Goal: Obtain resource: Obtain resource

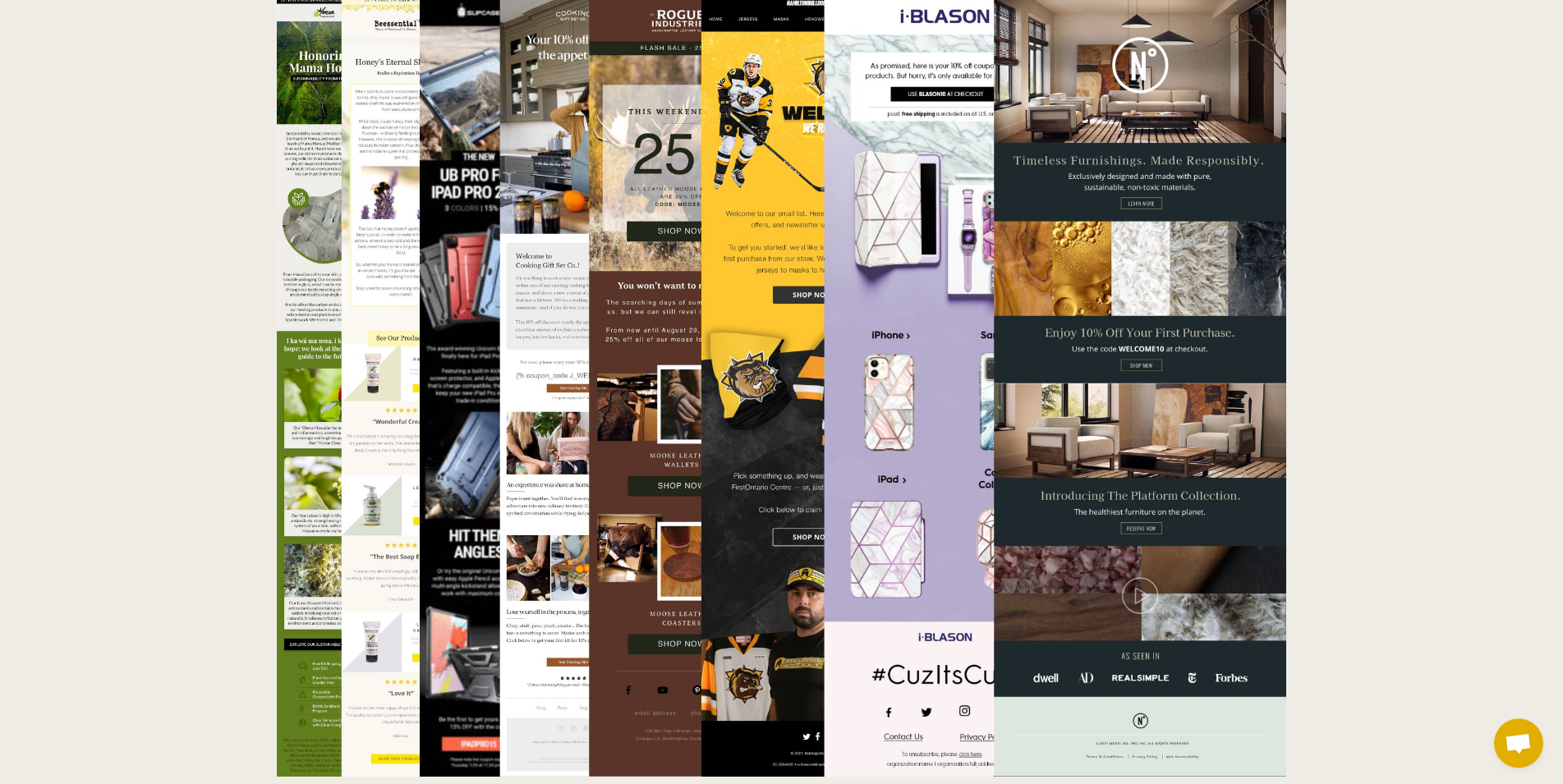
scroll to position [5417, 0]
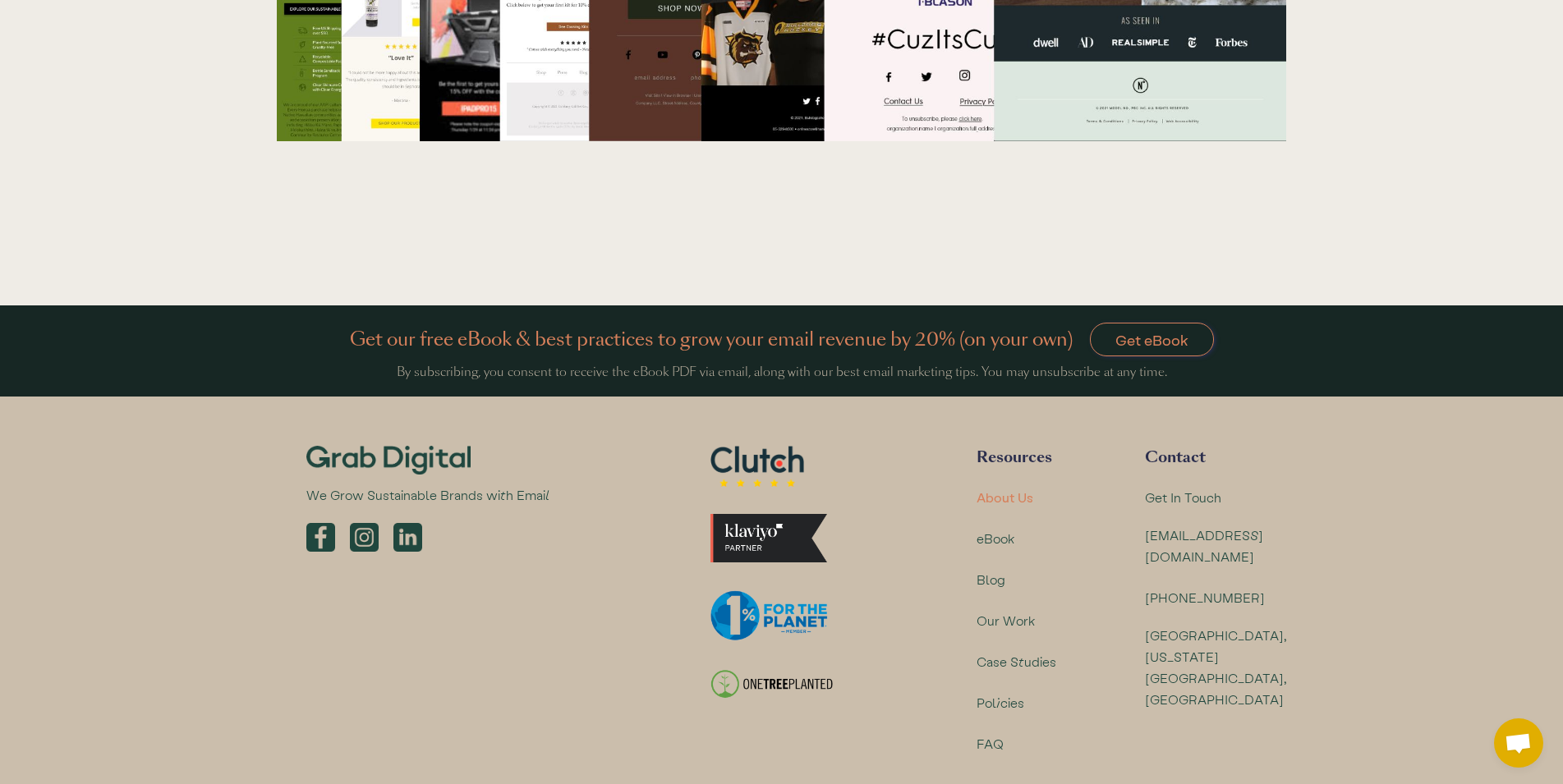
click at [1021, 487] on div "About Us" at bounding box center [1004, 497] width 57 height 22
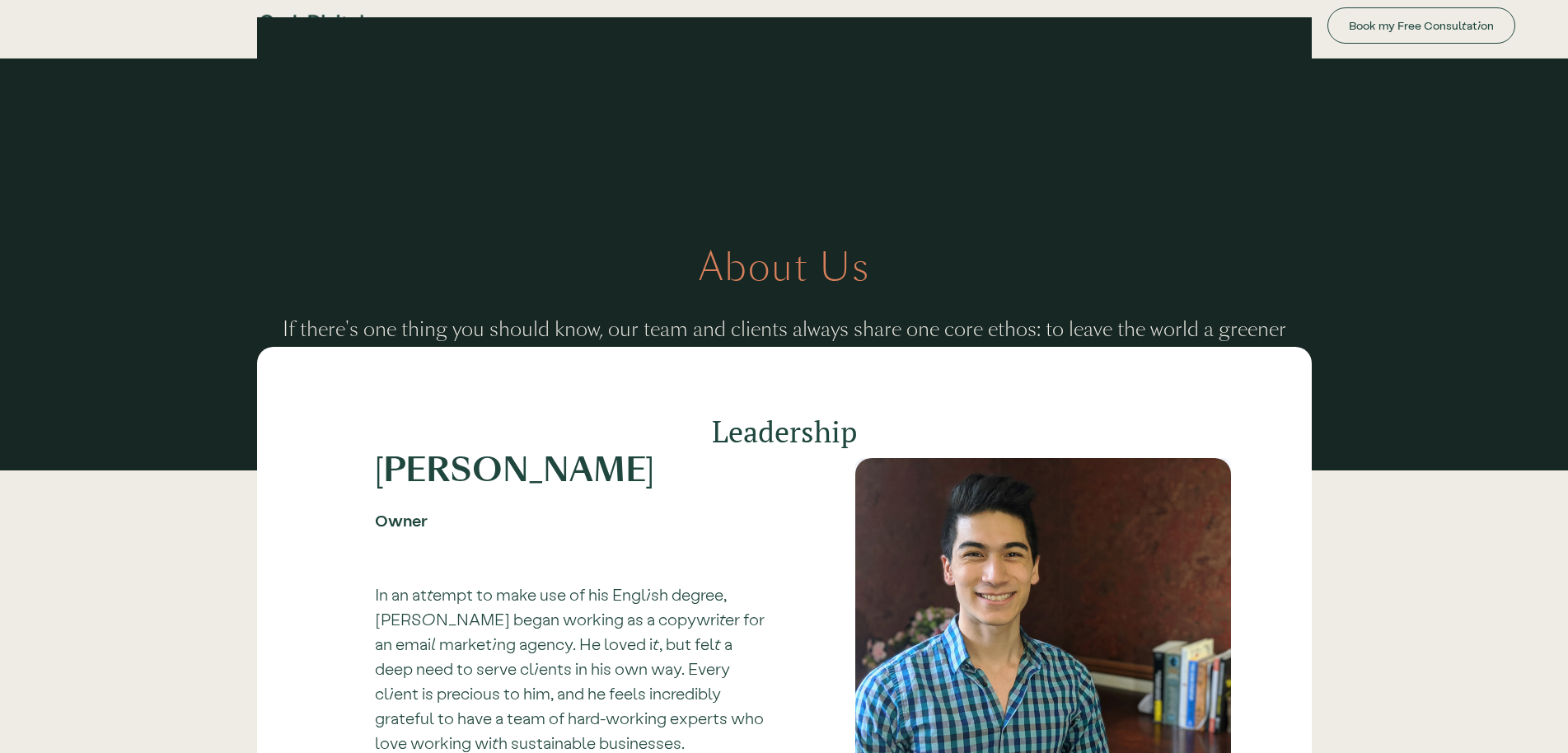
scroll to position [835, 0]
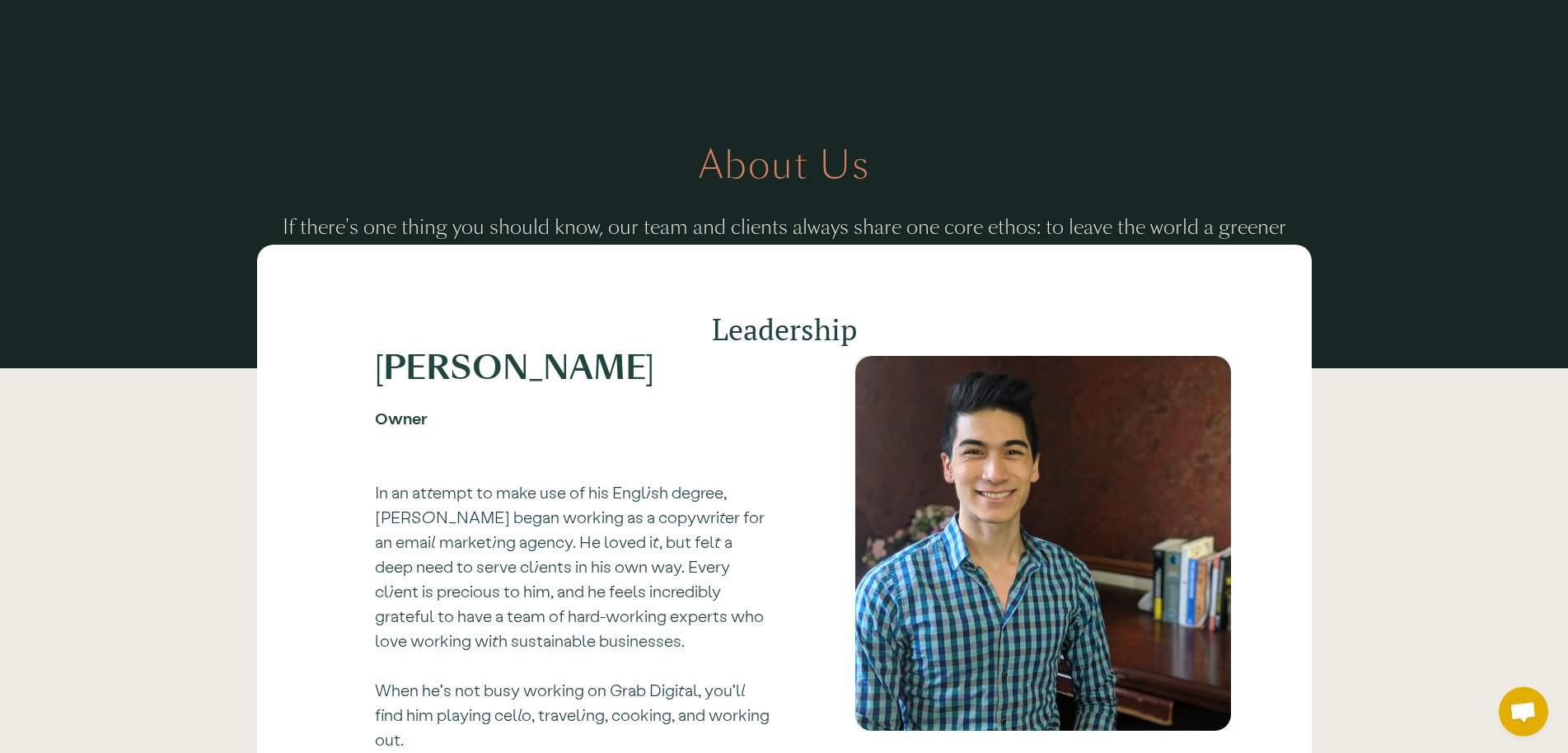
scroll to position [0, 0]
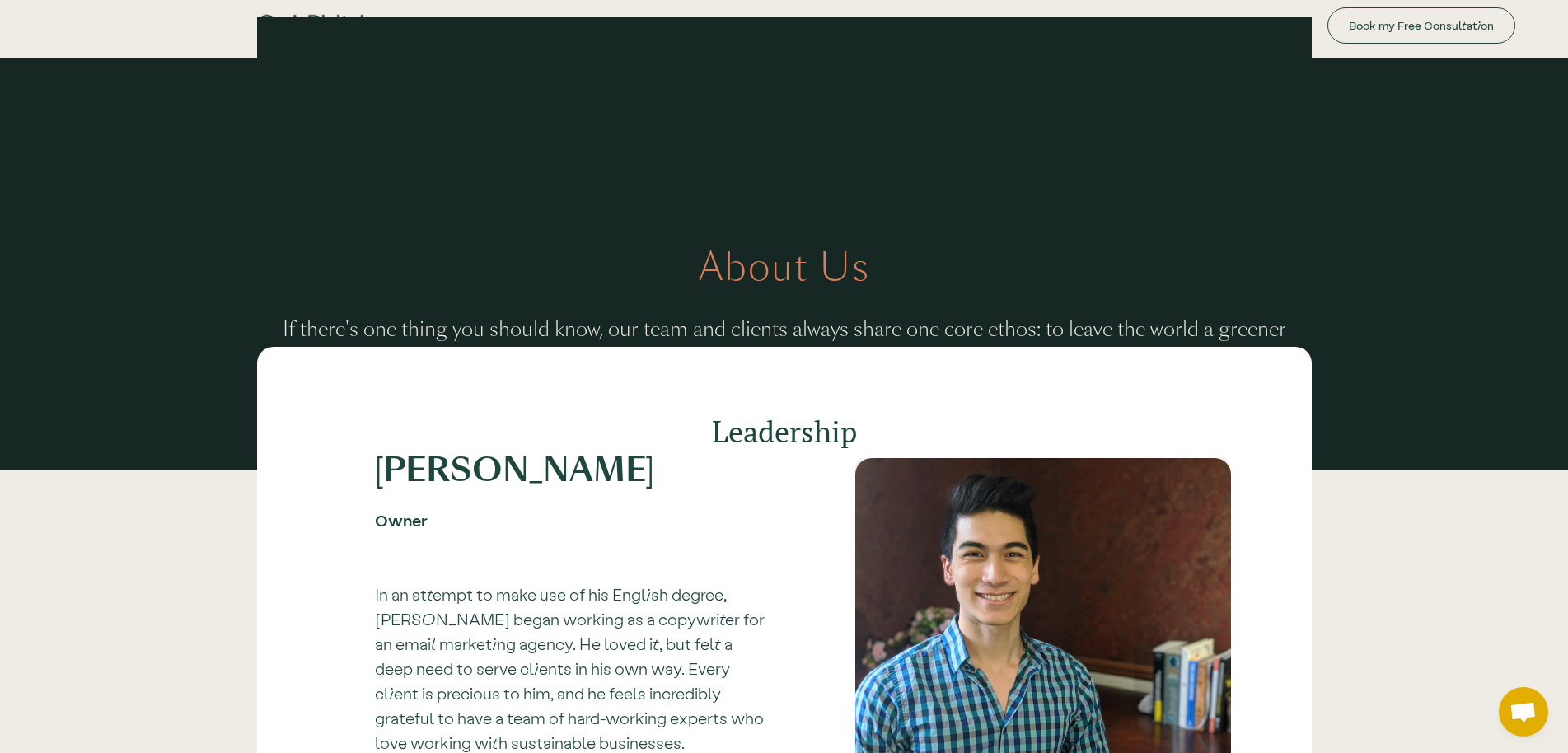
click at [502, 8] on div at bounding box center [641, 25] width 774 height 51
click at [1492, 88] on div "About Us If there's one thing you should know, our team and clients always shar…" at bounding box center [784, 305] width 1568 height 495
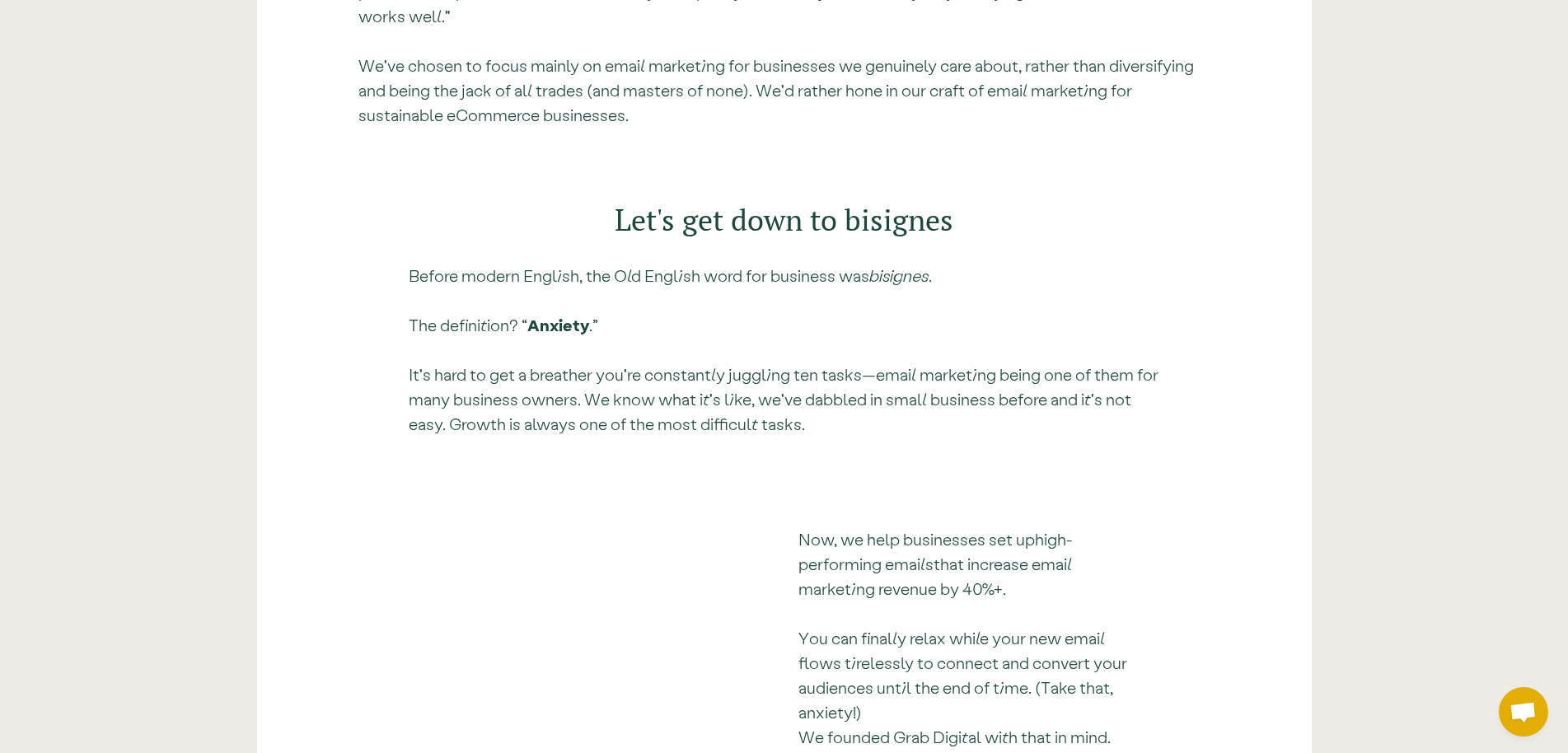
scroll to position [4956, 0]
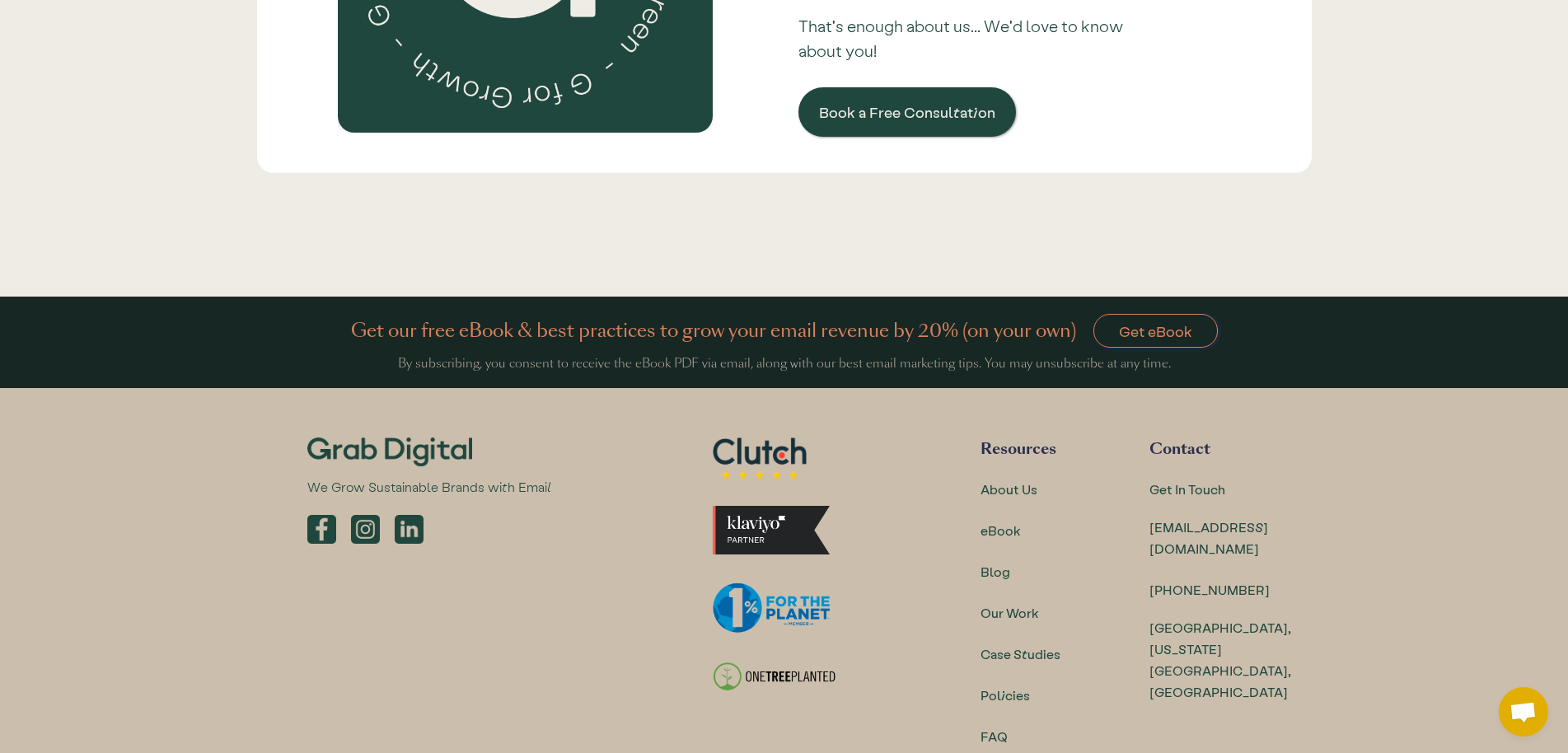
click at [1018, 558] on div "Blog" at bounding box center [1044, 571] width 127 height 24
click at [1010, 561] on div "Blog" at bounding box center [995, 572] width 30 height 22
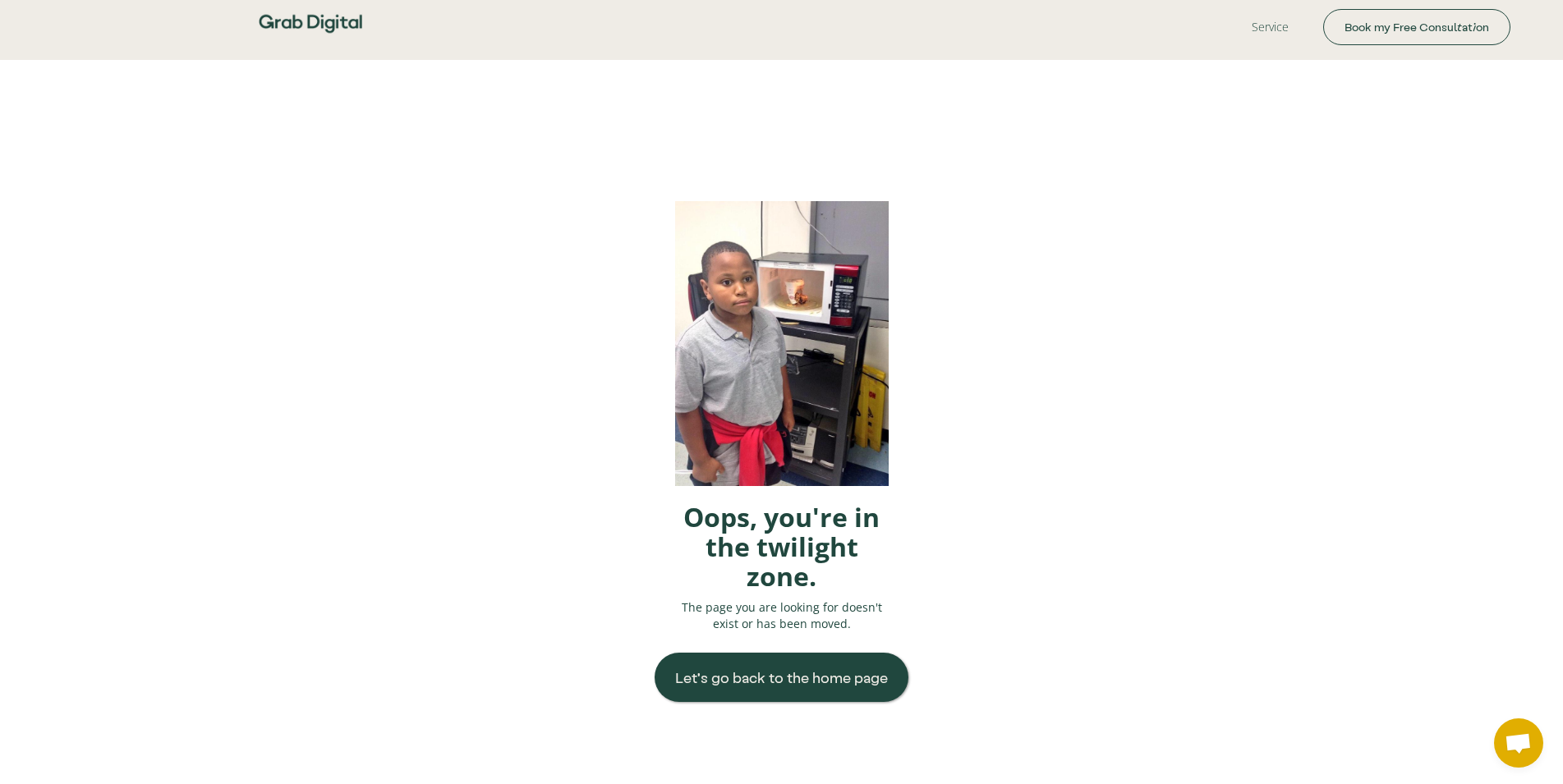
scroll to position [522, 0]
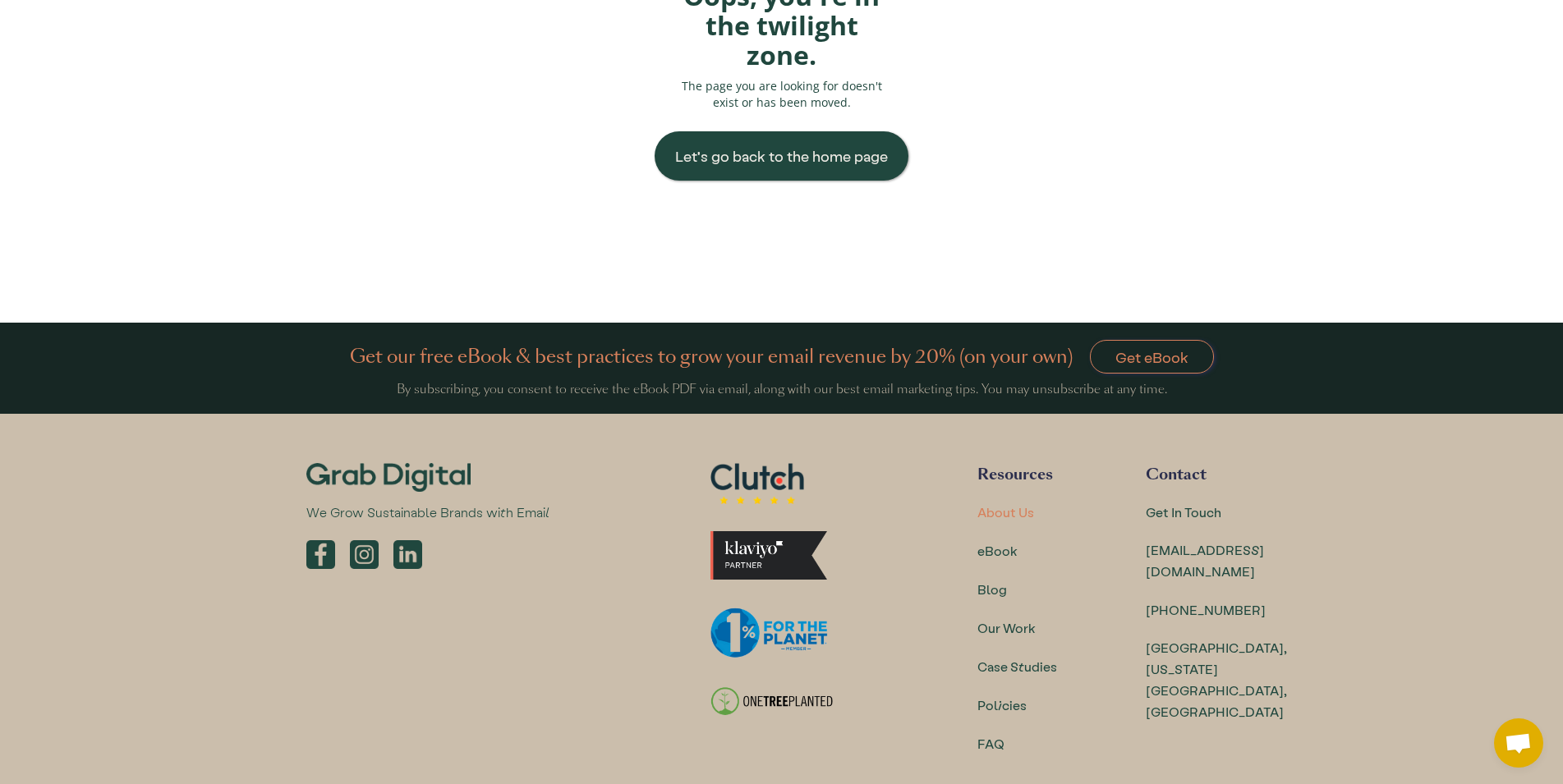
click at [1024, 513] on div "About Us" at bounding box center [1005, 512] width 57 height 22
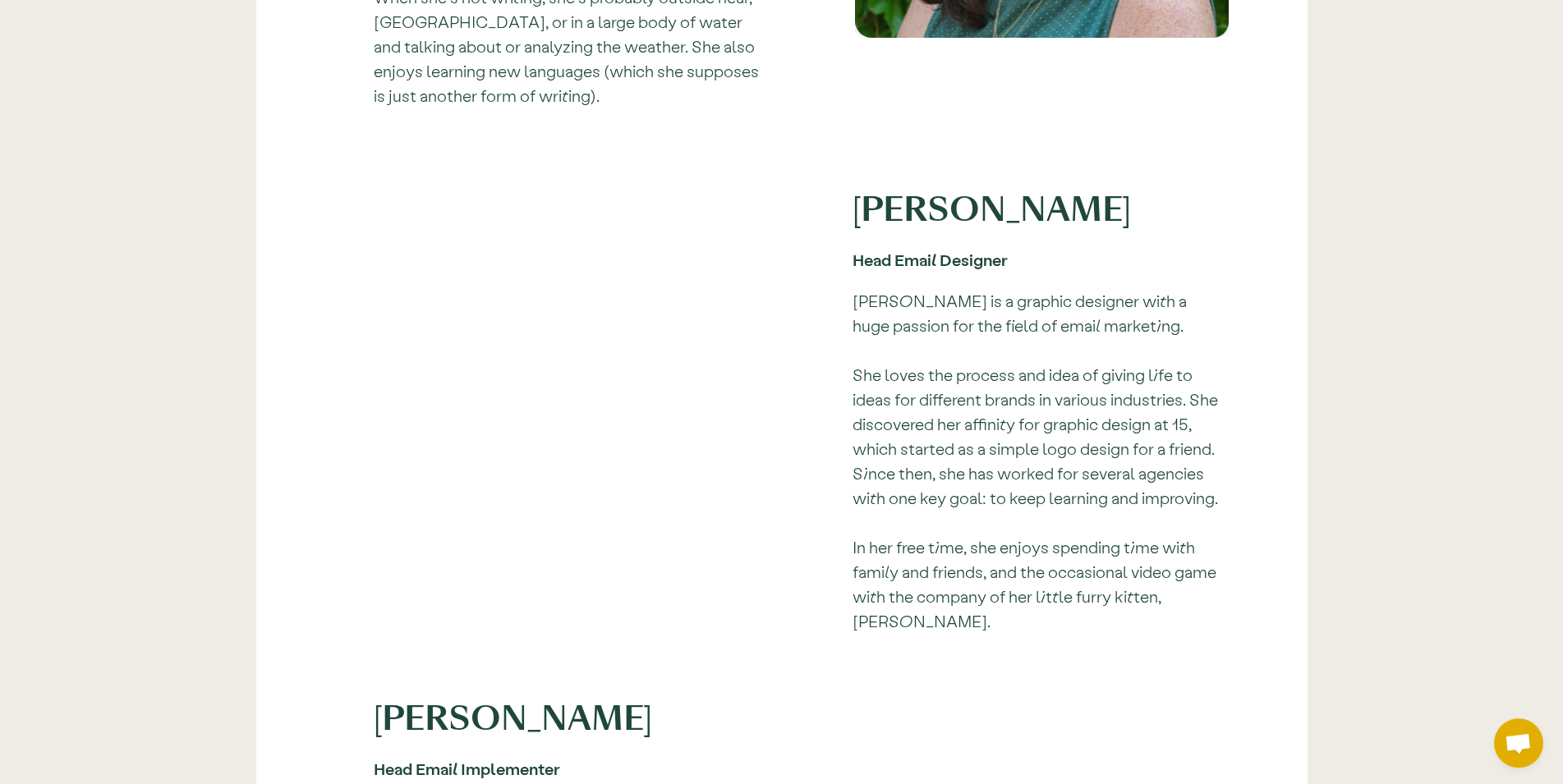
scroll to position [1843, 0]
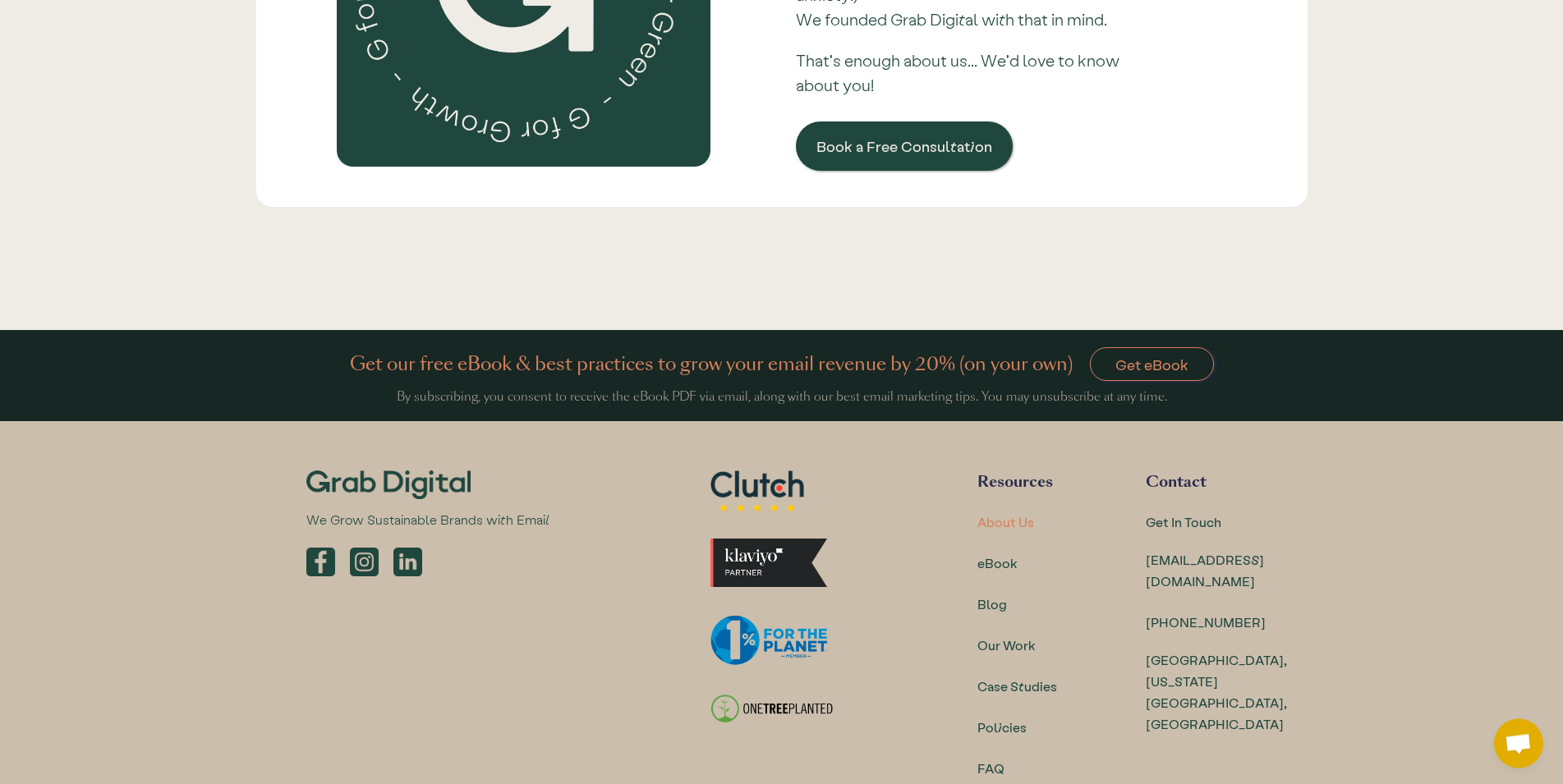
scroll to position [4903, 0]
click at [1227, 648] on div "[GEOGRAPHIC_DATA], [US_STATE] [GEOGRAPHIC_DATA], [GEOGRAPHIC_DATA]" at bounding box center [1215, 691] width 142 height 85
click at [1201, 511] on div "Get In Touch" at bounding box center [1183, 522] width 76 height 22
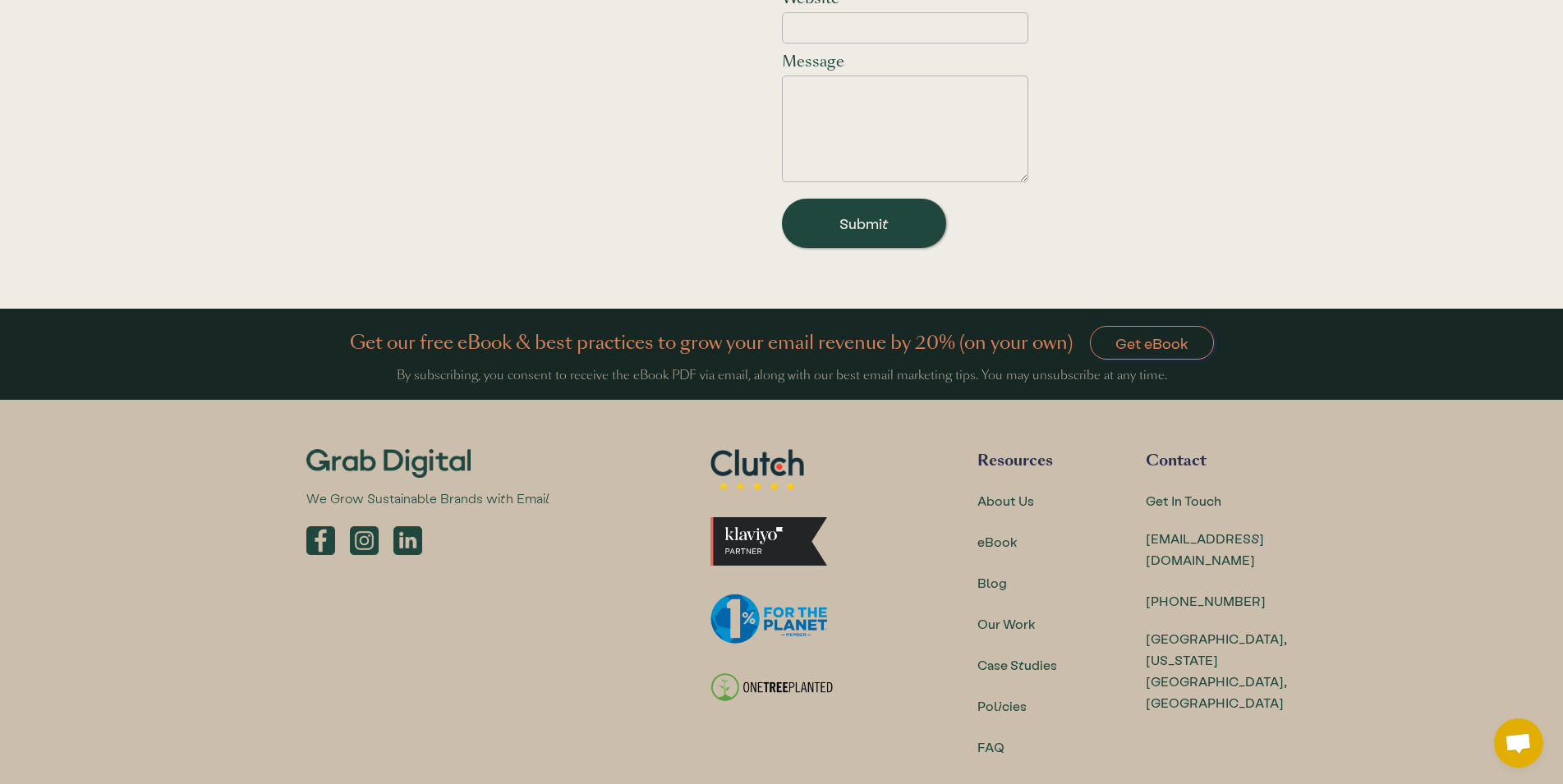
scroll to position [972, 0]
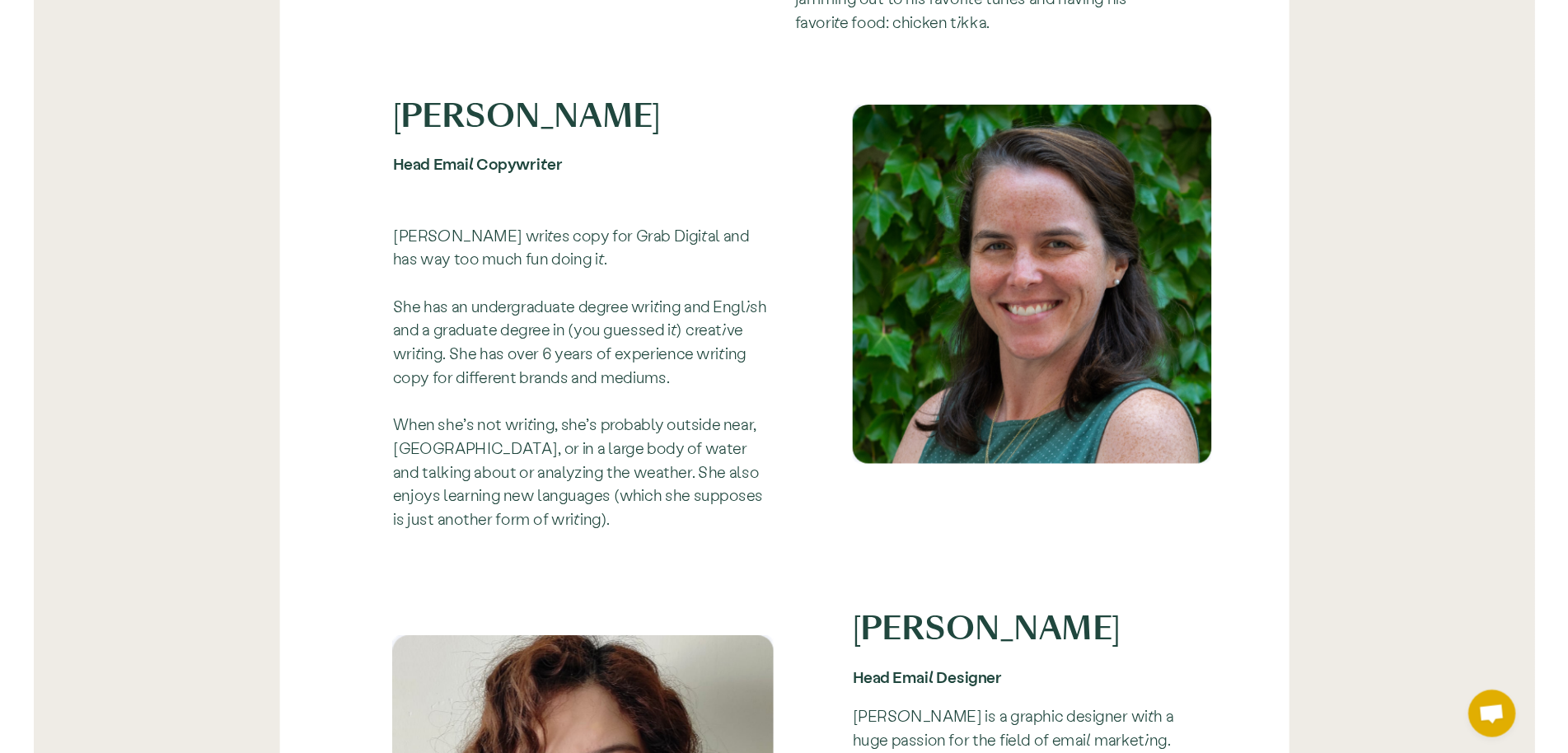
scroll to position [1392, 0]
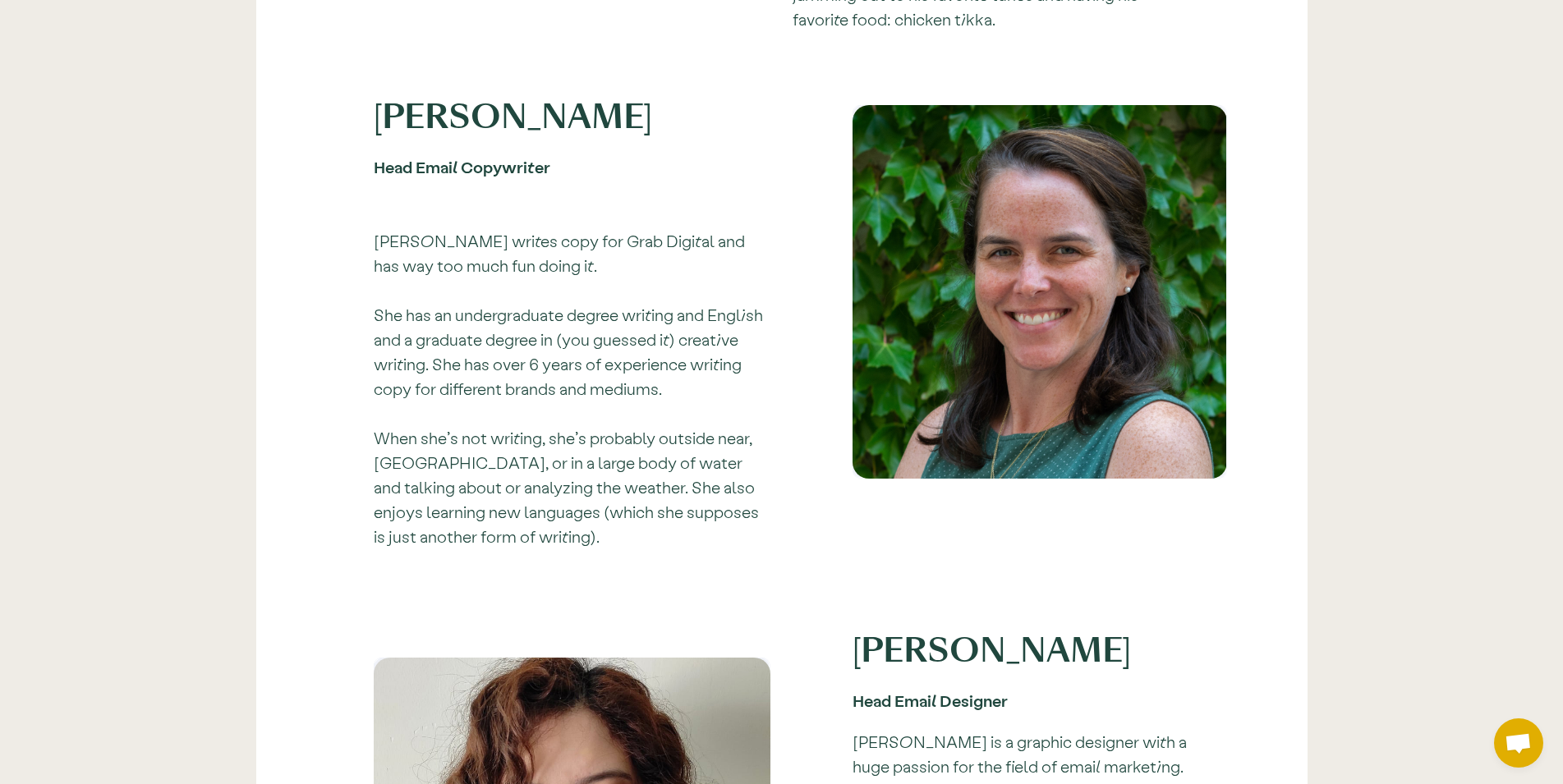
click at [715, 346] on link "[PERSON_NAME] writes copy for Grab Digital and has way too much fun doing it. S…" at bounding box center [569, 388] width 389 height 316
click at [721, 365] on link "[PERSON_NAME] writes copy for Grab Digital and has way too much fun doing it. S…" at bounding box center [569, 388] width 389 height 316
click at [720, 369] on link "Tierney writes copy for Grab Digital and has way too much fun doing it. She has…" at bounding box center [569, 388] width 389 height 316
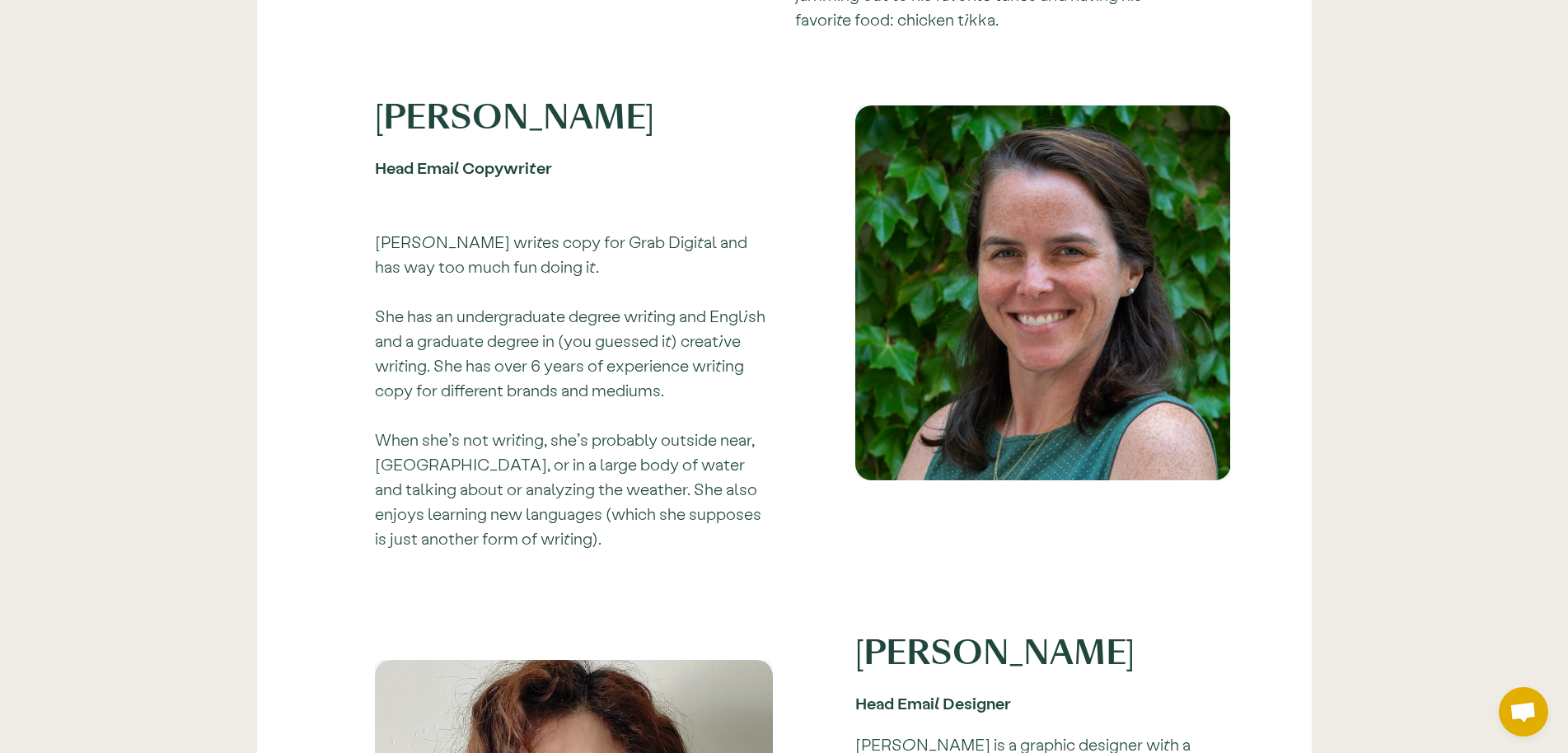
scroll to position [4341, 0]
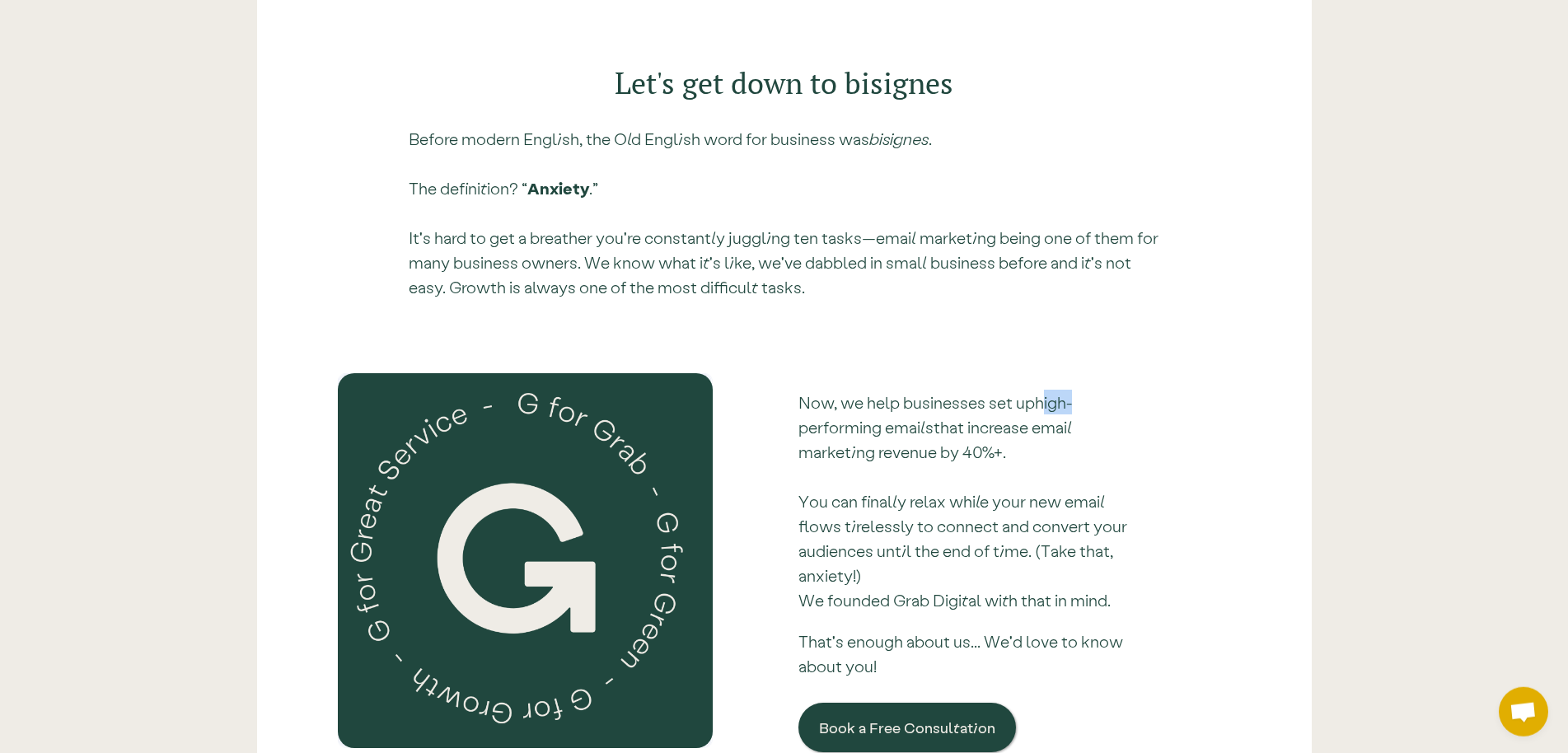
click at [869, 400] on link "high-performing emails" at bounding box center [935, 414] width 274 height 44
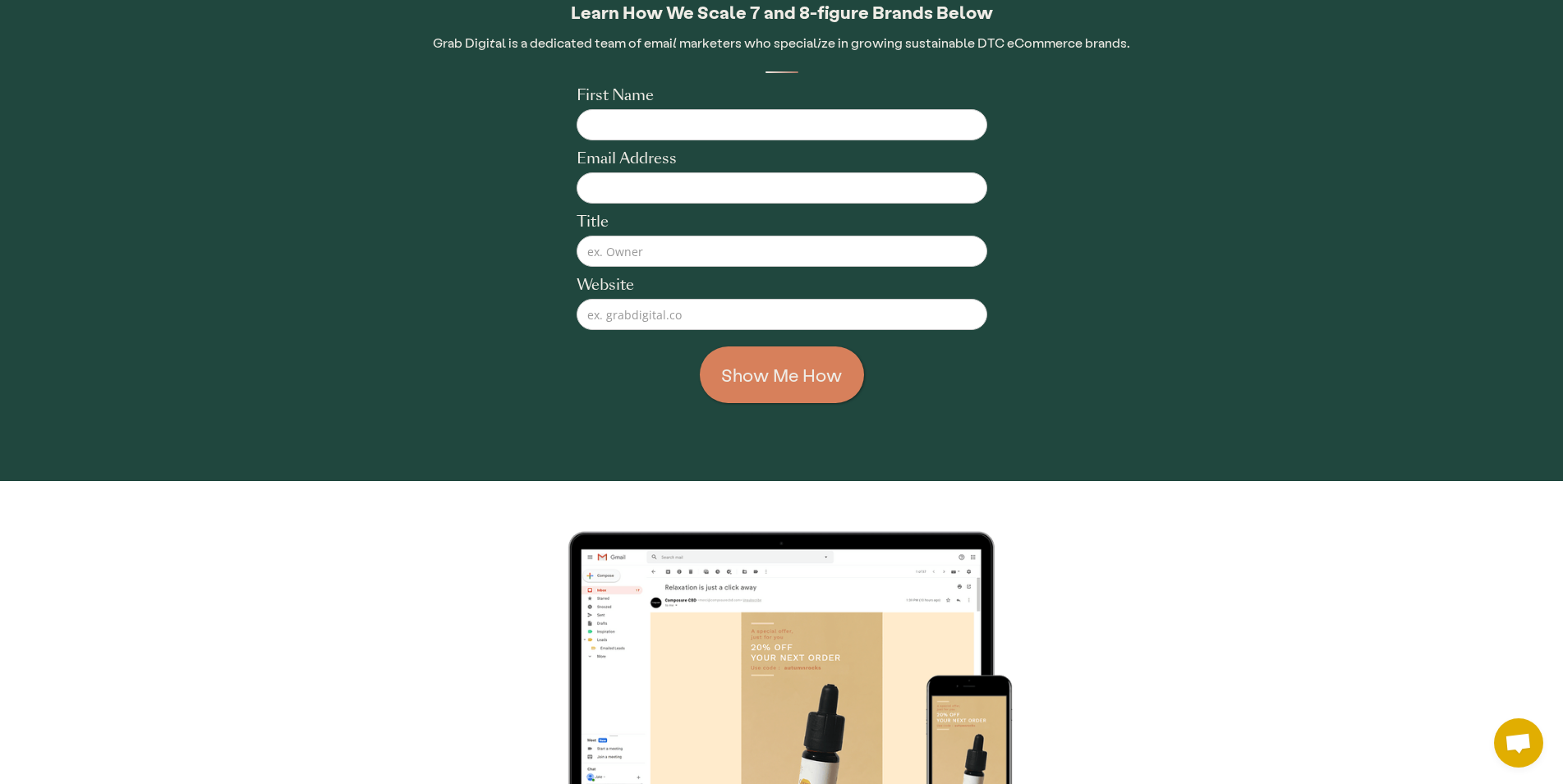
scroll to position [251, 0]
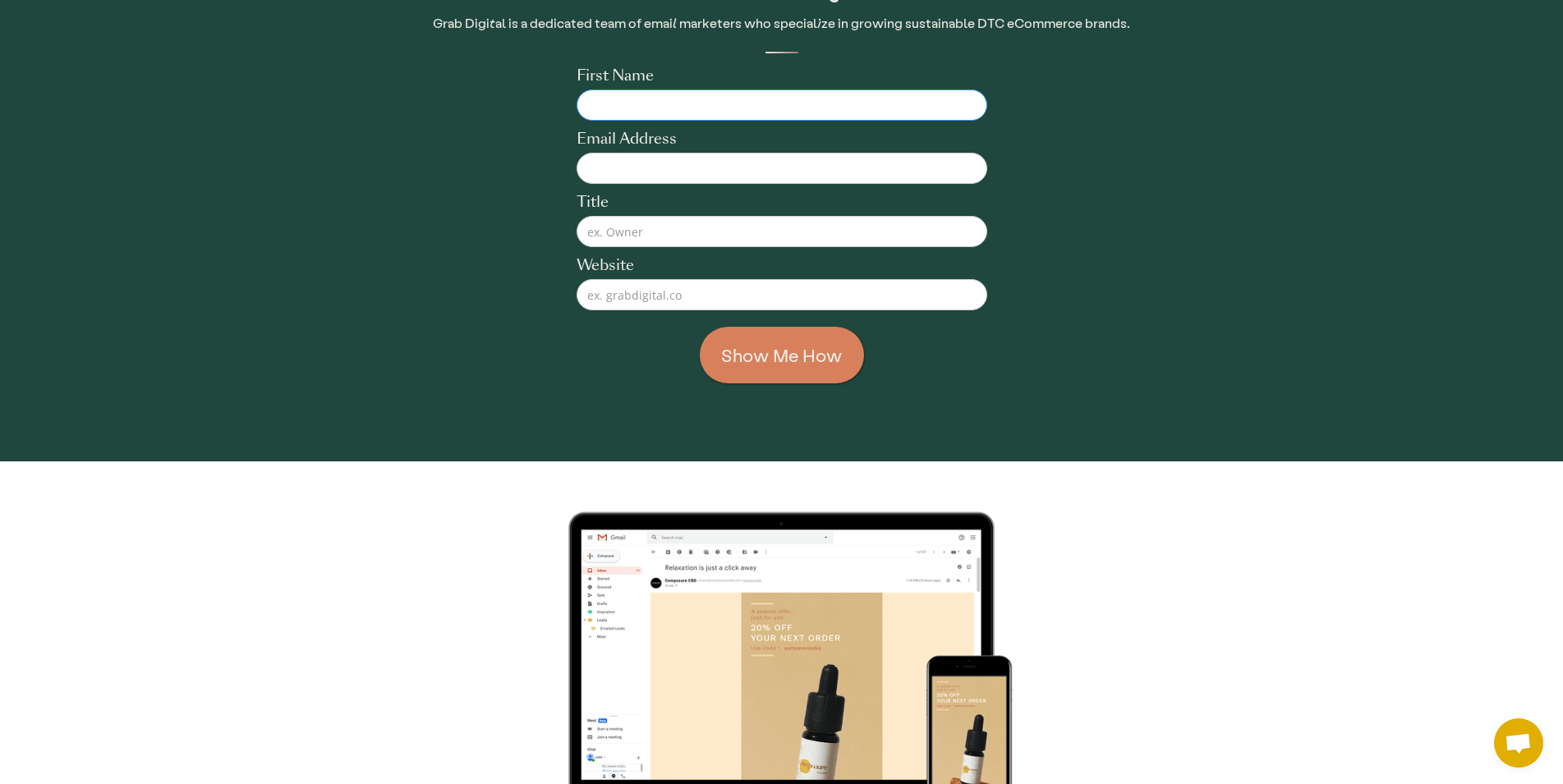
click at [855, 119] on input "First Name" at bounding box center [782, 105] width 410 height 31
click at [844, 165] on input "Email Address" at bounding box center [782, 169] width 410 height 31
drag, startPoint x: 838, startPoint y: 221, endPoint x: 838, endPoint y: 243, distance: 22.0
click at [838, 223] on input "Title" at bounding box center [782, 231] width 410 height 31
click at [841, 282] on input "Website" at bounding box center [782, 295] width 410 height 31
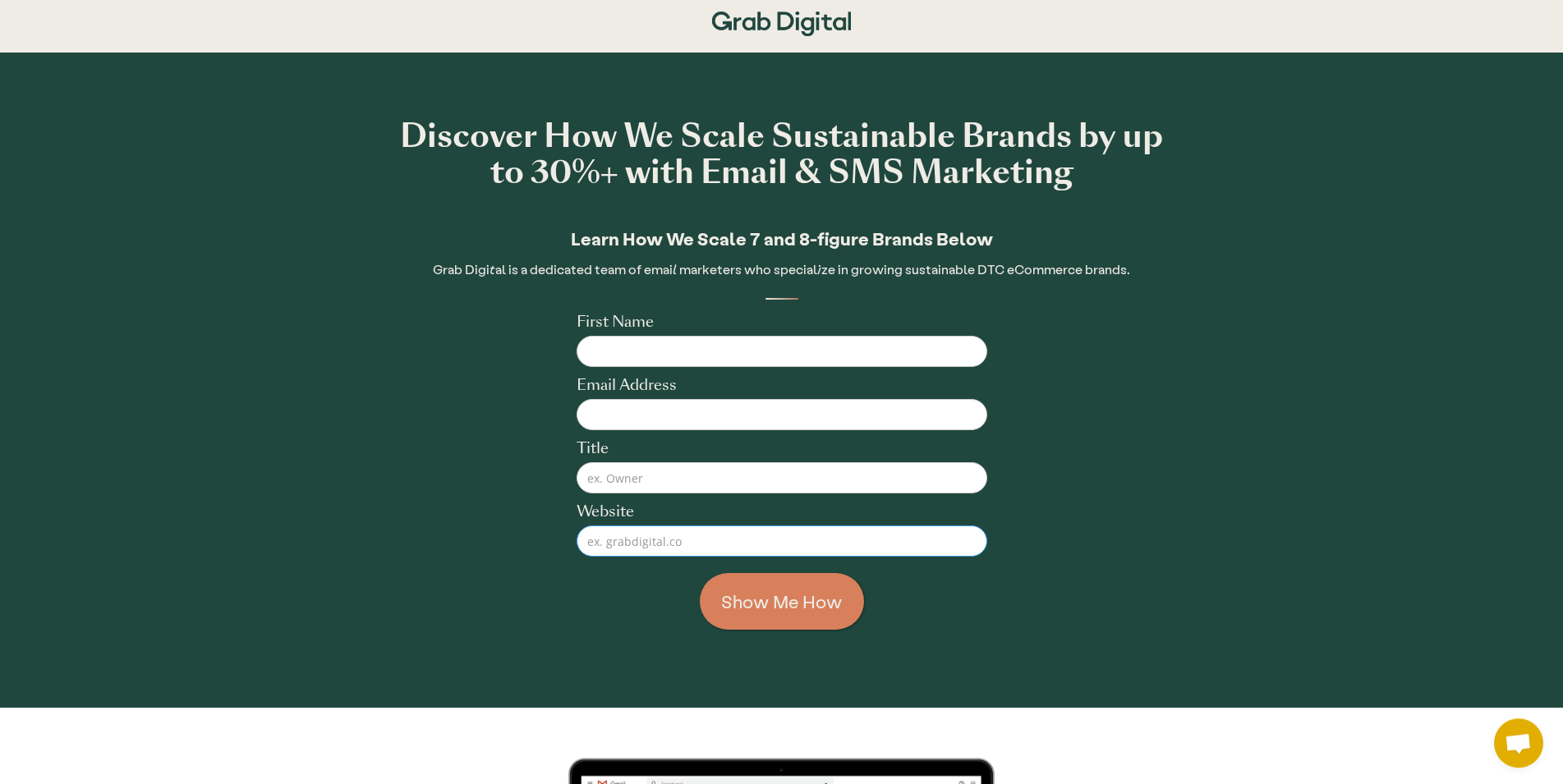
scroll to position [0, 0]
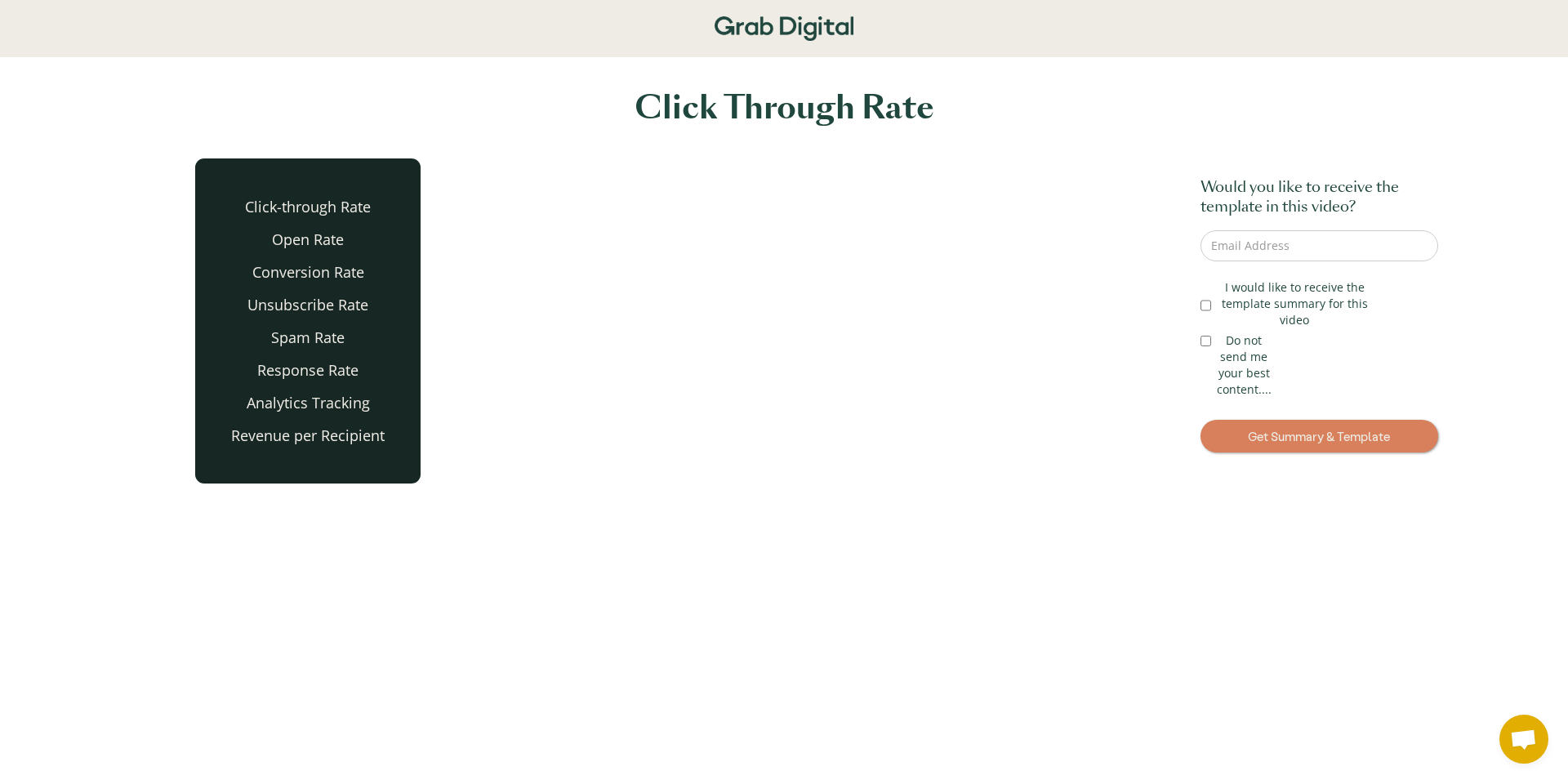
click at [275, 206] on li "Click-through Rate" at bounding box center [308, 207] width 226 height 16
click at [298, 232] on li "Open Rate" at bounding box center [308, 239] width 226 height 16
click at [313, 261] on ul "Click-through Rate Open Rate Conversion Rate Unsubscribe Rate Spam Rate Respons…" at bounding box center [308, 321] width 226 height 325
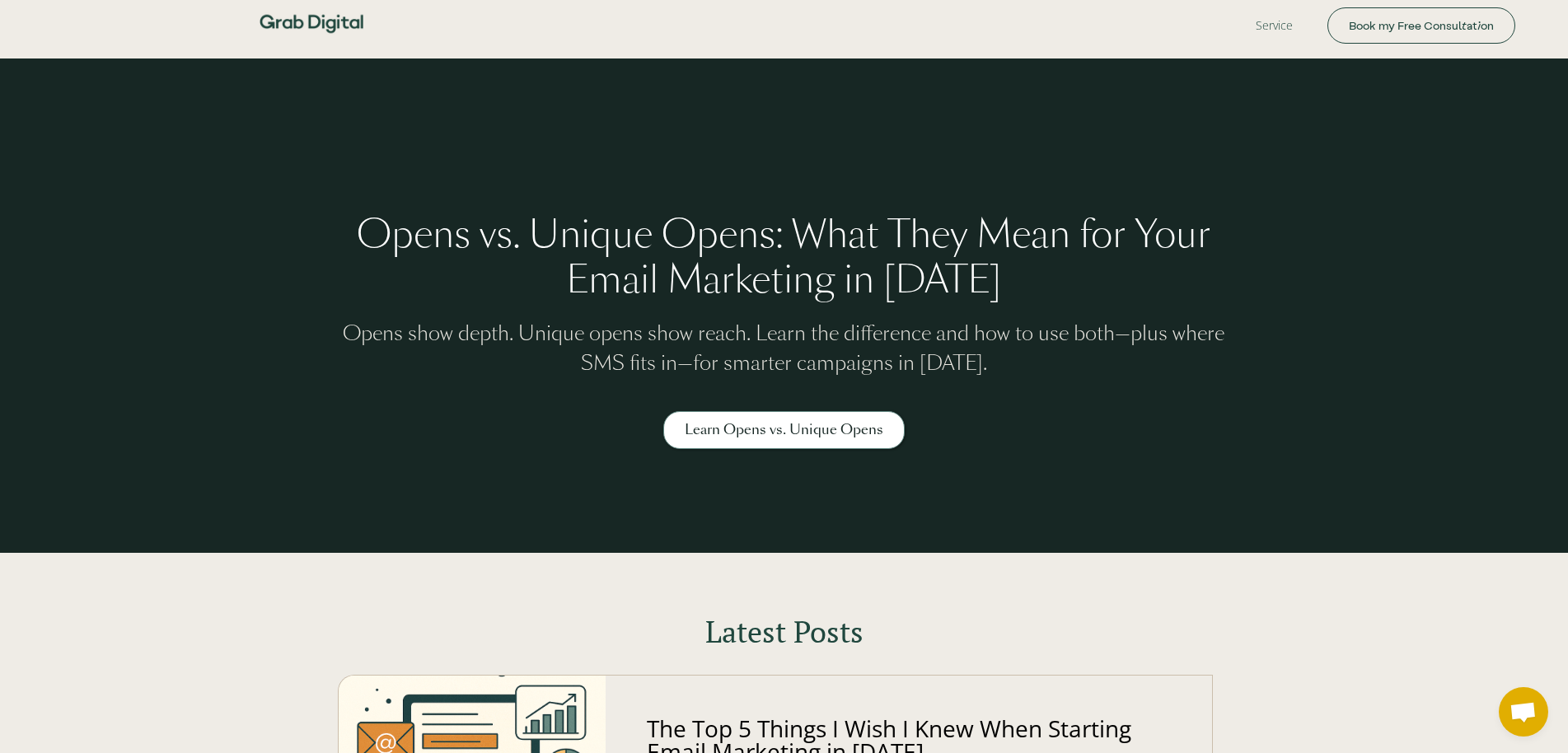
click at [325, 19] on img at bounding box center [311, 24] width 115 height 48
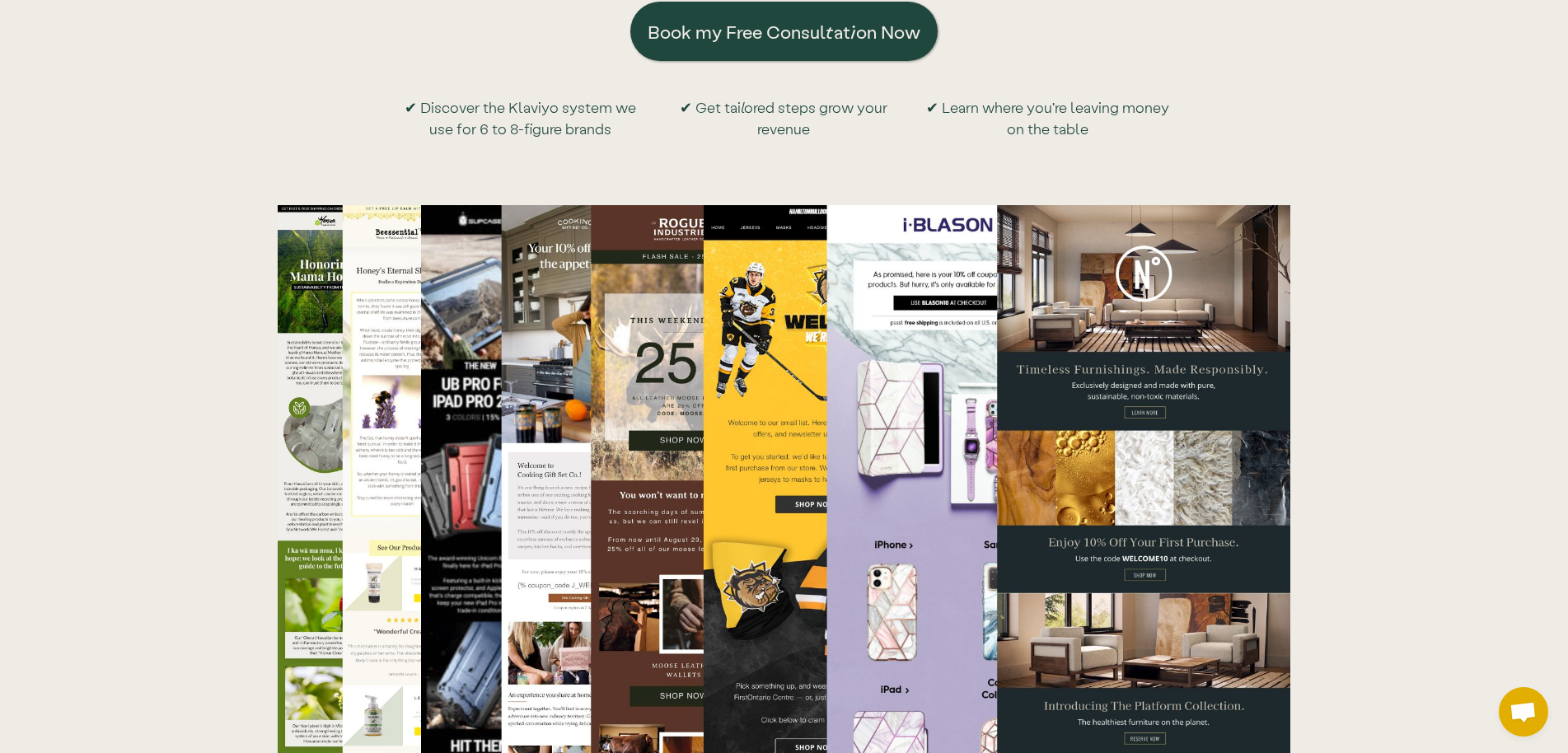
scroll to position [5455, 0]
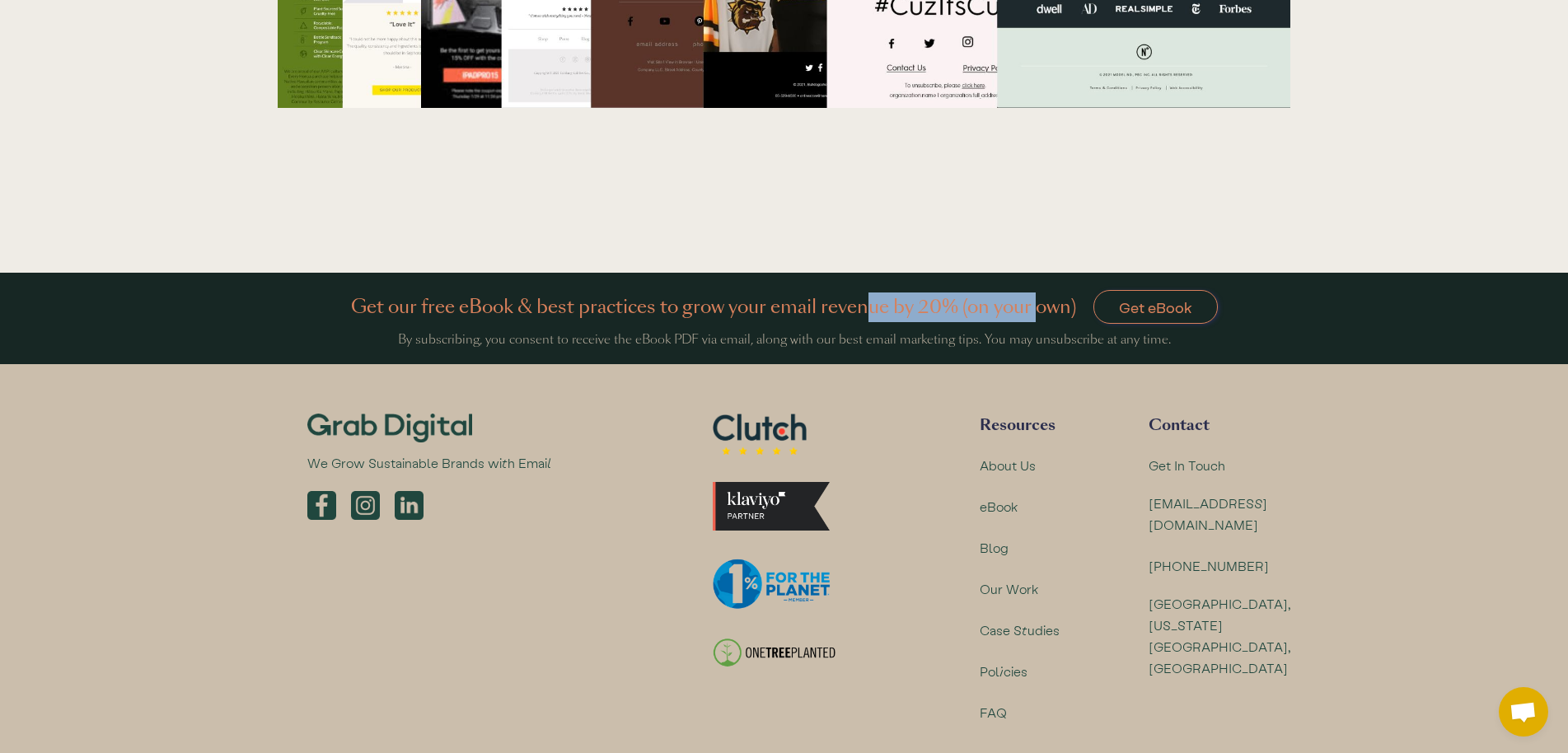
drag, startPoint x: 870, startPoint y: 272, endPoint x: 1034, endPoint y: 282, distance: 164.3
click at [1034, 284] on div "Get our free eBook & best practices to grow your email revenue by 20% (on your …" at bounding box center [784, 307] width 867 height 46
click at [1053, 292] on h4 "Get our free eBook & best practices to grow your email revenue by 20% (on your …" at bounding box center [721, 307] width 742 height 30
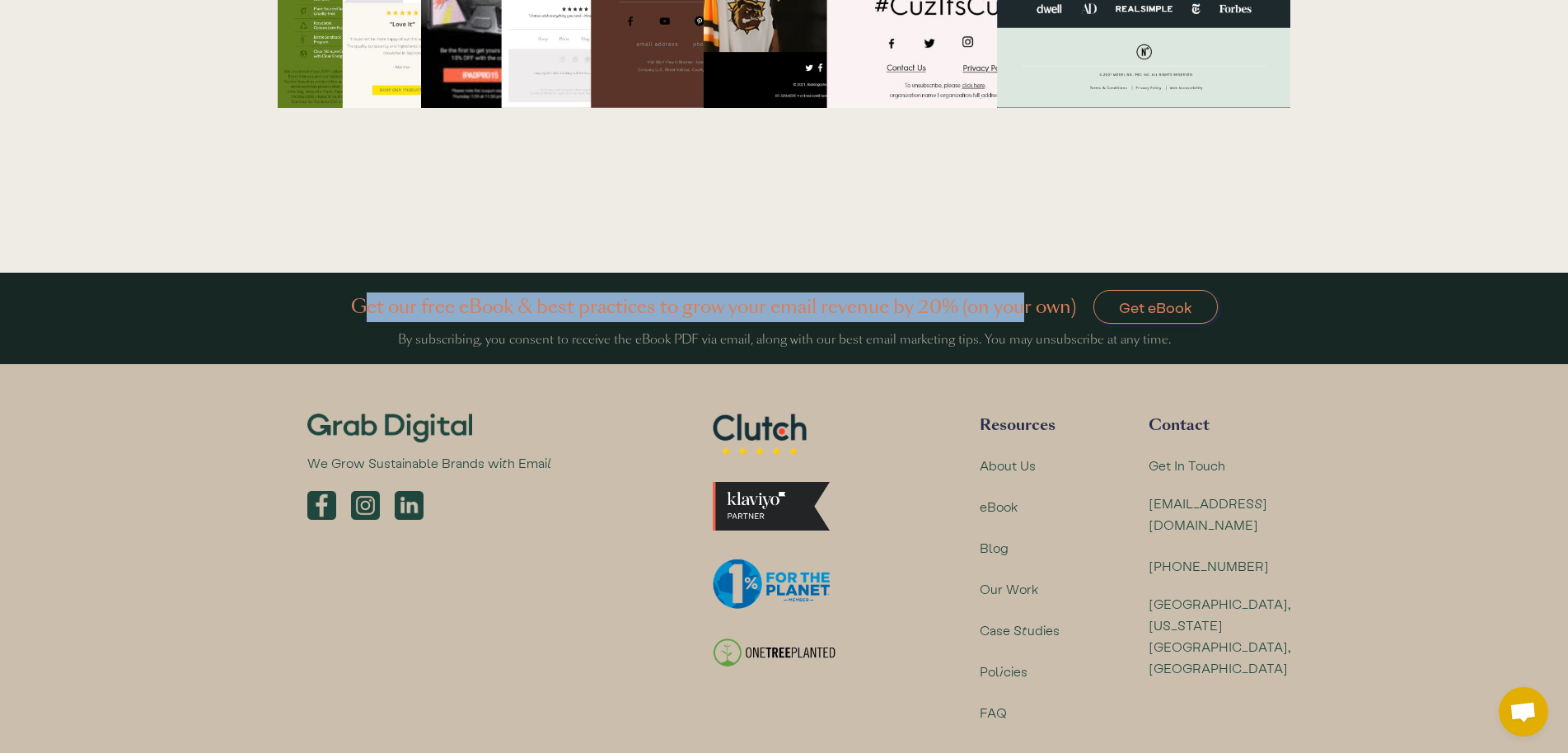
drag, startPoint x: 997, startPoint y: 268, endPoint x: 358, endPoint y: 261, distance: 639.0
click at [358, 292] on h4 "Get our free eBook & best practices to grow your email revenue by 20% (on your …" at bounding box center [721, 307] width 742 height 30
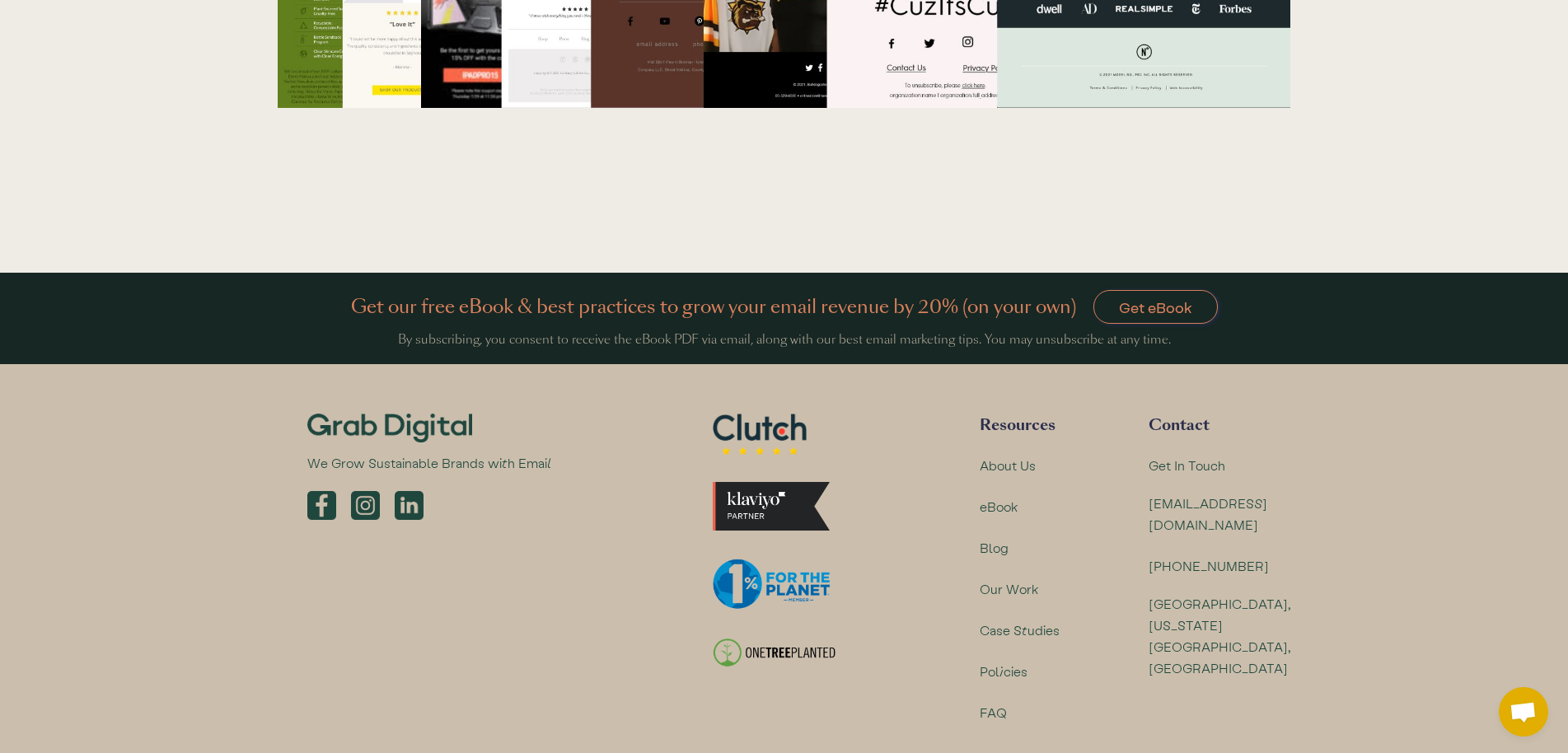
click at [336, 284] on div "Get our free eBook & best practices to grow your email revenue by 20% (on your …" at bounding box center [784, 307] width 1041 height 46
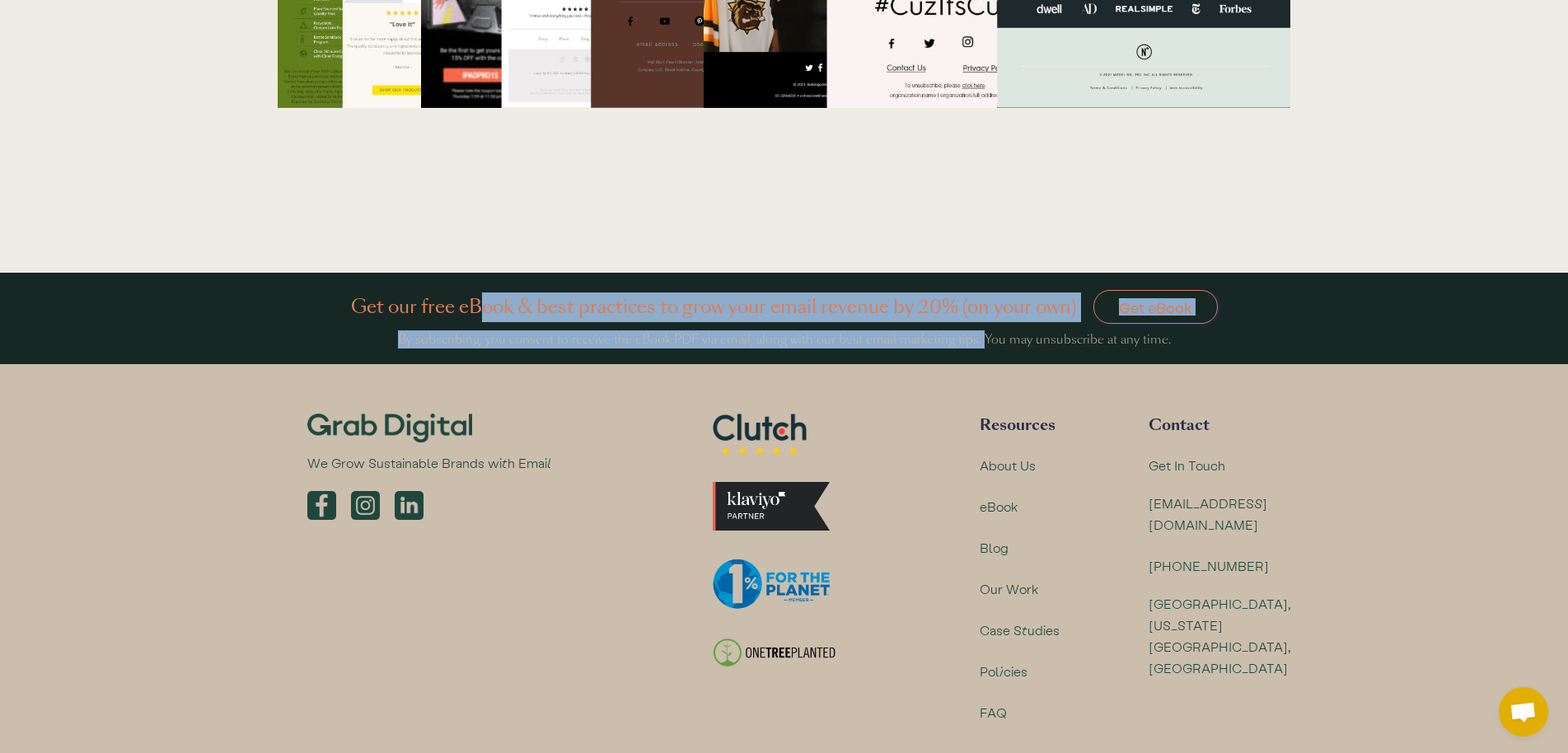
drag, startPoint x: 664, startPoint y: 296, endPoint x: 980, endPoint y: 311, distance: 316.4
click at [980, 311] on div "Get our free eBook & best practices to grow your email revenue by 20% (on your …" at bounding box center [784, 317] width 1054 height 87
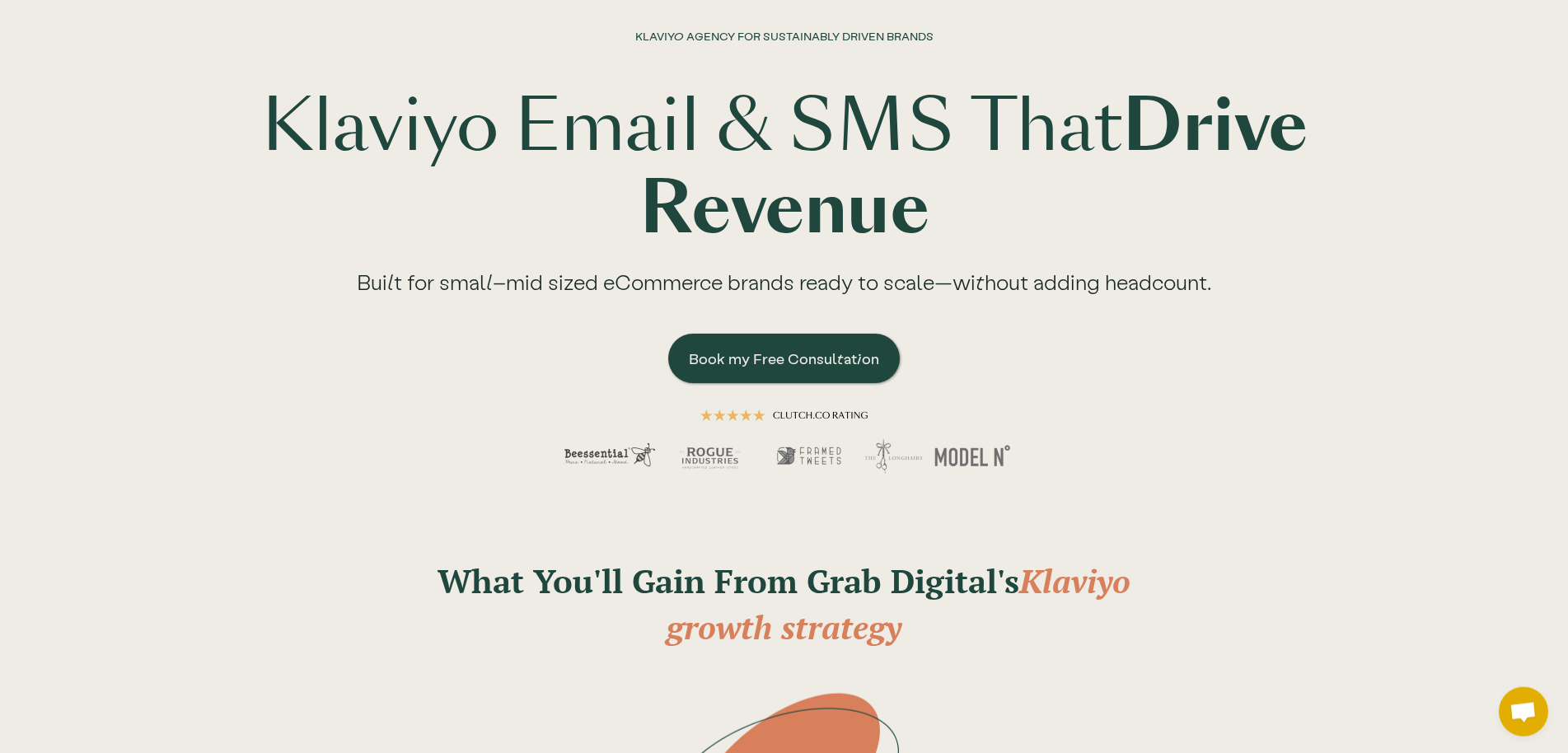
scroll to position [0, 0]
